Goal: Navigation & Orientation: Go to known website

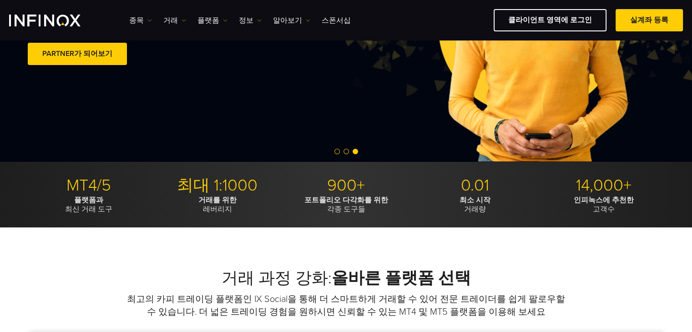
scroll to position [156, 0]
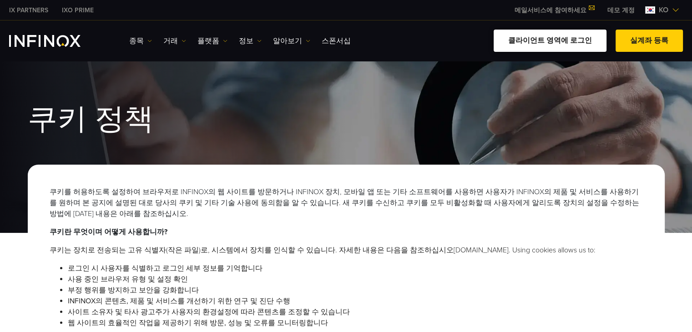
click at [571, 44] on link "클라이언트 영역에 로그인" at bounding box center [549, 41] width 113 height 22
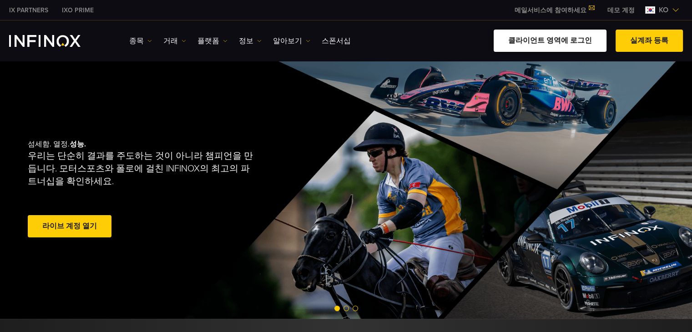
click at [563, 43] on link "클라이언트 영역에 로그인" at bounding box center [549, 41] width 113 height 22
